Goal: Book appointment/travel/reservation

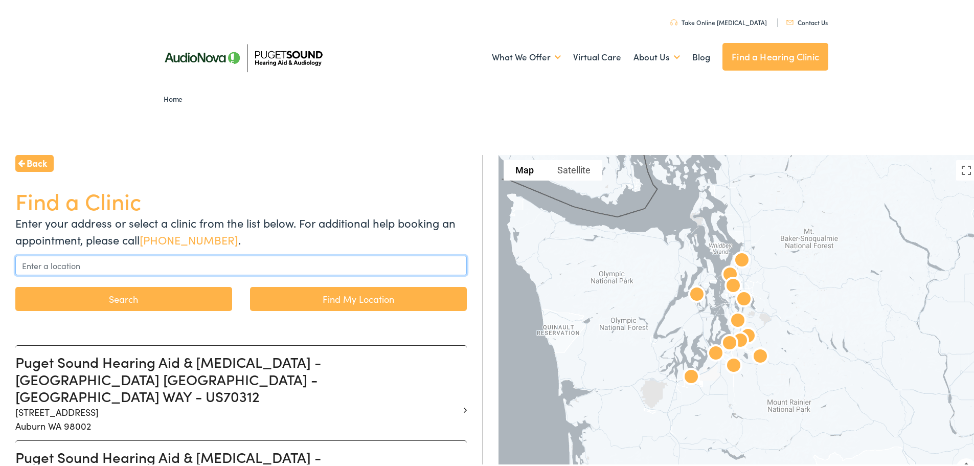
click at [147, 257] on input "text" at bounding box center [241, 263] width 452 height 19
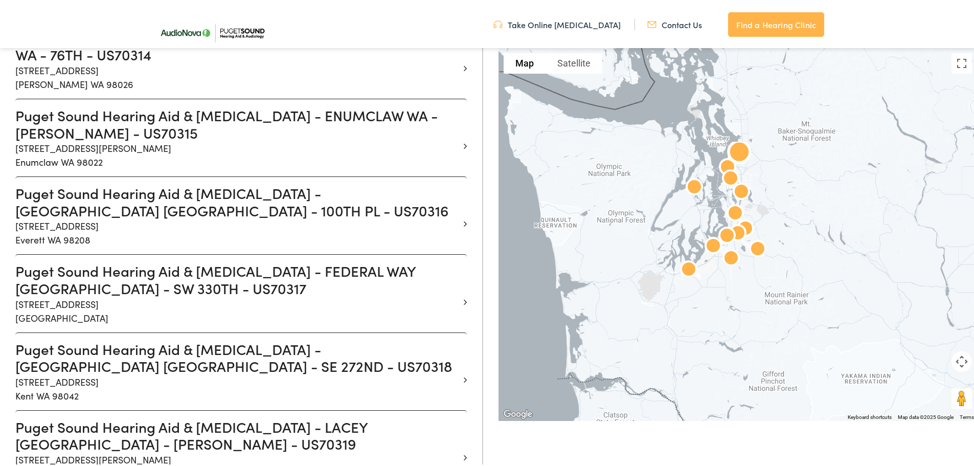
scroll to position [511, 0]
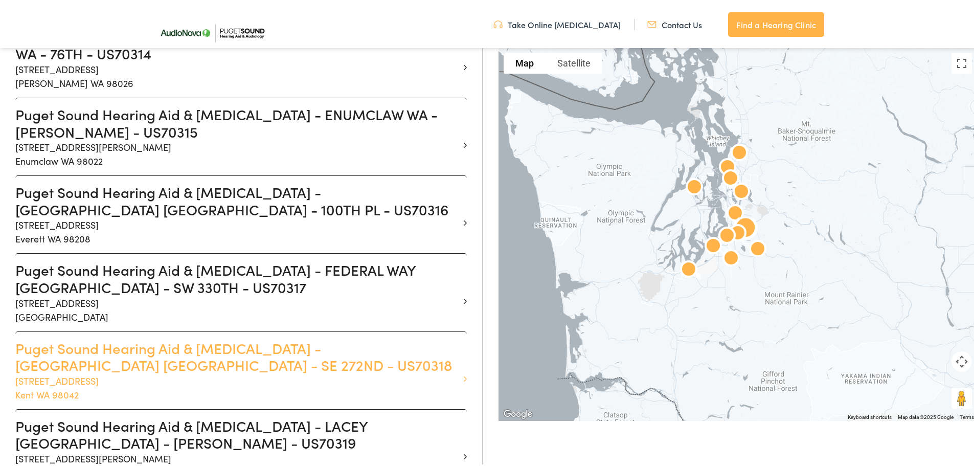
click at [115, 338] on h3 "Puget Sound Hearing Aid & Audiology - KENT WA - SE 272ND - US70318" at bounding box center [237, 355] width 444 height 34
